Goal: Task Accomplishment & Management: Use online tool/utility

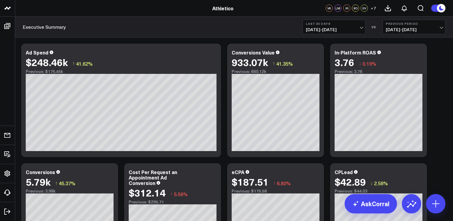
click at [201, 10] on div "Athletico" at bounding box center [223, 8] width 446 height 7
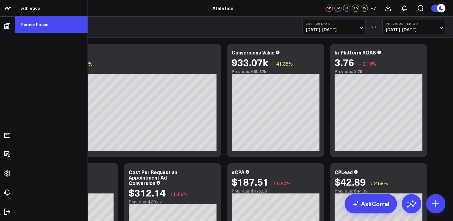
click at [28, 22] on link "Farmer Focus" at bounding box center [51, 24] width 72 height 16
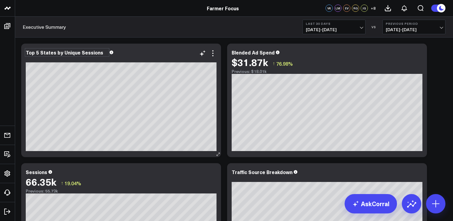
scroll to position [78, 0]
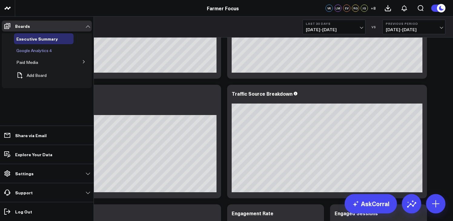
click at [29, 51] on span "Google Analytics 4" at bounding box center [33, 51] width 35 height 6
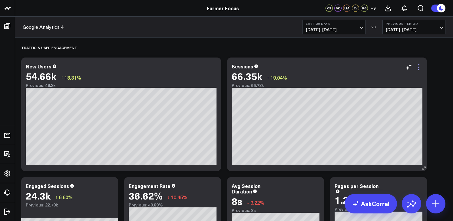
click at [420, 69] on icon at bounding box center [418, 69] width 1 height 1
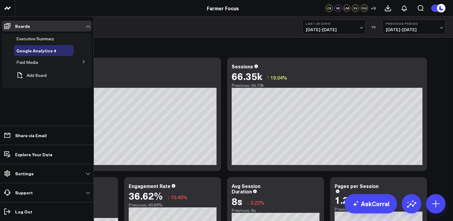
click at [81, 62] on button at bounding box center [84, 61] width 16 height 9
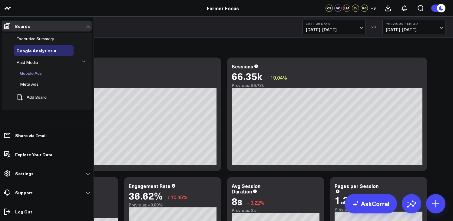
click at [41, 75] on span "Google Ads" at bounding box center [31, 73] width 22 height 6
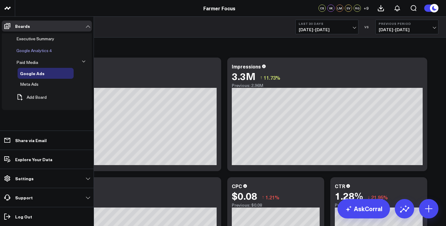
click at [26, 54] on div "Google Analytics 4" at bounding box center [44, 50] width 60 height 11
click at [46, 52] on span "Google Analytics 4" at bounding box center [33, 51] width 35 height 6
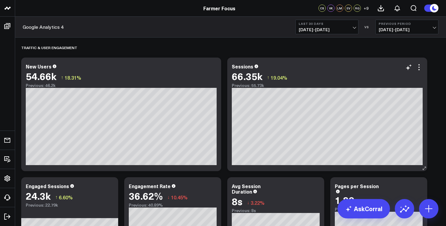
click at [422, 73] on div "66.35k ↑ 19.04%" at bounding box center [327, 76] width 191 height 11
click at [417, 71] on div "66.35k ↑ 19.04%" at bounding box center [327, 76] width 191 height 11
click at [420, 71] on div "66.35k ↑ 19.04%" at bounding box center [327, 76] width 191 height 11
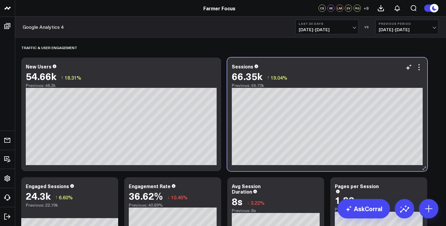
click at [423, 71] on div "66.35k ↑ 19.04%" at bounding box center [327, 76] width 191 height 11
click at [421, 71] on div "66.35k ↑ 19.04%" at bounding box center [327, 76] width 191 height 11
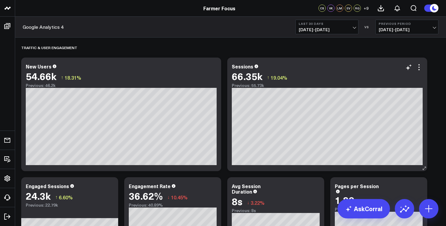
click at [421, 71] on div "66.35k ↑ 19.04%" at bounding box center [327, 76] width 191 height 11
click at [422, 69] on icon at bounding box center [418, 67] width 7 height 7
